Goal: Check status

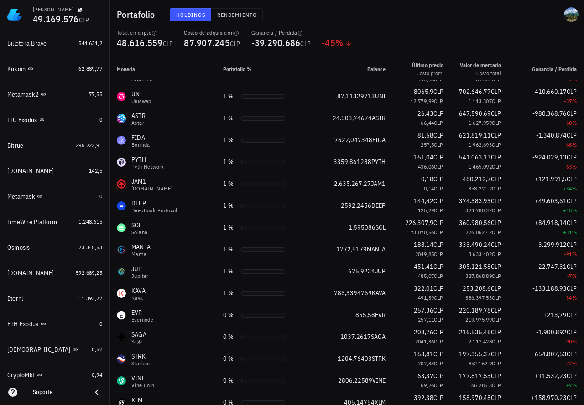
scroll to position [662, 0]
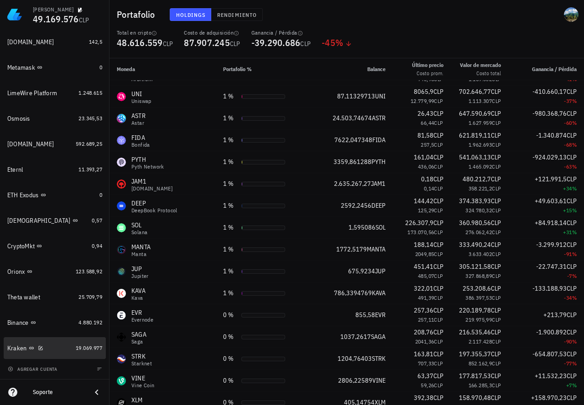
click at [81, 353] on div "19.069.977" at bounding box center [89, 348] width 26 height 9
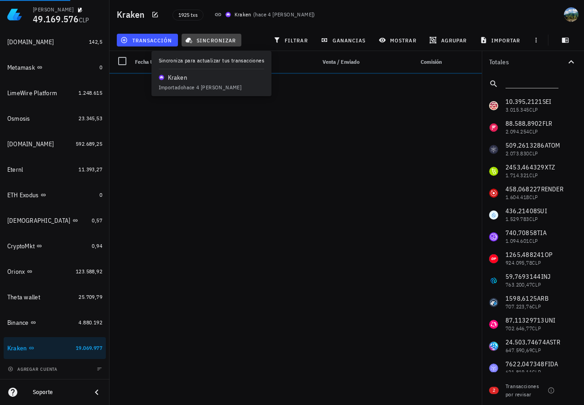
click at [228, 41] on span "sincronizar" at bounding box center [211, 39] width 49 height 7
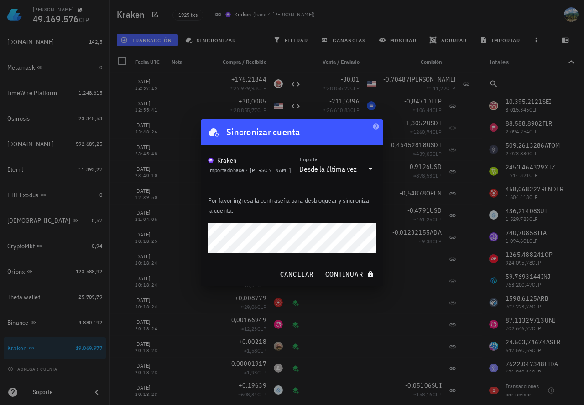
click at [321, 266] on button "continuar" at bounding box center [350, 274] width 58 height 16
